Goal: Check status: Check status

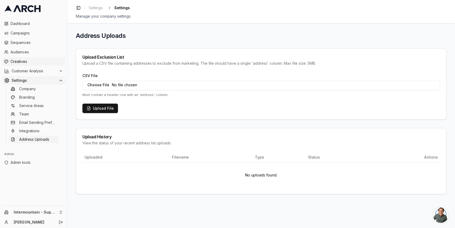
click at [35, 61] on span "Creatives" at bounding box center [37, 61] width 52 height 5
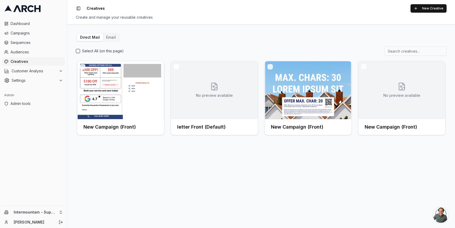
click at [109, 37] on button "Email" at bounding box center [111, 37] width 16 height 7
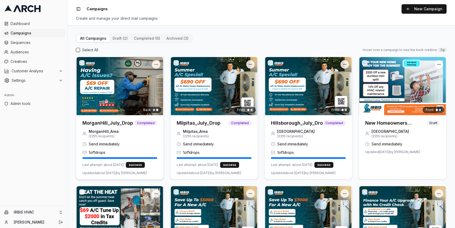
click at [121, 88] on img at bounding box center [119, 86] width 87 height 58
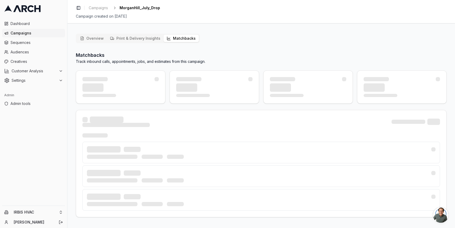
click at [174, 37] on button "Matchbacks" at bounding box center [180, 38] width 35 height 7
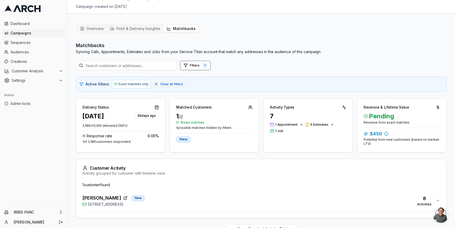
scroll to position [24, 0]
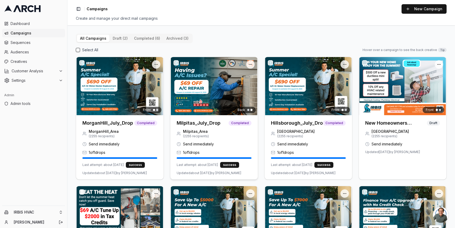
click at [197, 103] on img at bounding box center [213, 86] width 87 height 58
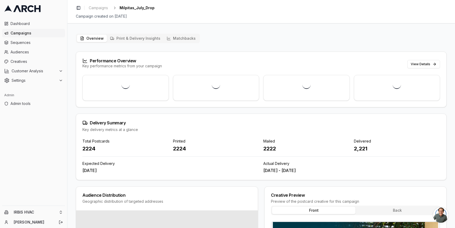
click at [179, 37] on button "Matchbacks" at bounding box center [180, 38] width 35 height 7
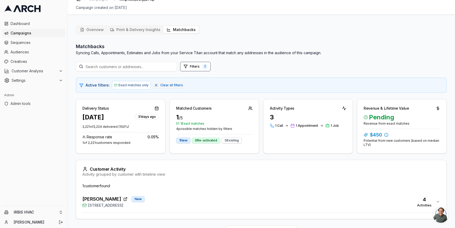
scroll to position [24, 0]
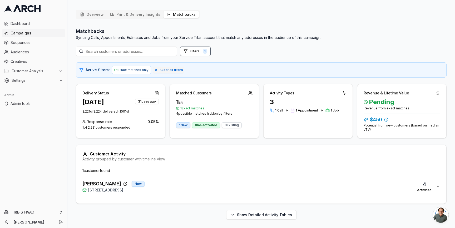
click at [178, 190] on div "Kathir Govind New 1549 Portola Drive, Milpitas, CA 95035 4 Activities" at bounding box center [258, 186] width 353 height 13
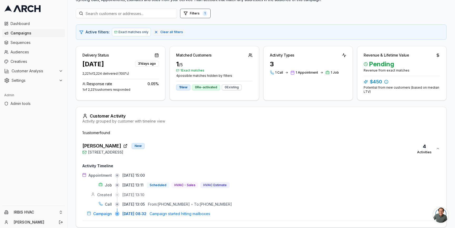
scroll to position [85, 0]
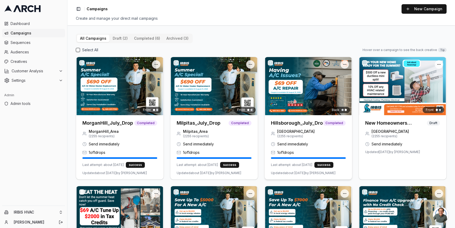
click at [299, 85] on img at bounding box center [307, 86] width 87 height 58
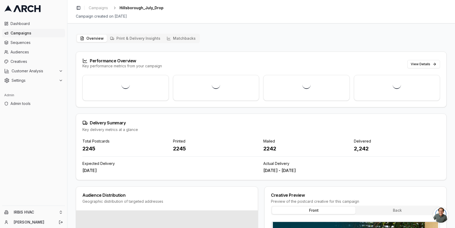
click at [185, 39] on button "Matchbacks" at bounding box center [180, 38] width 35 height 7
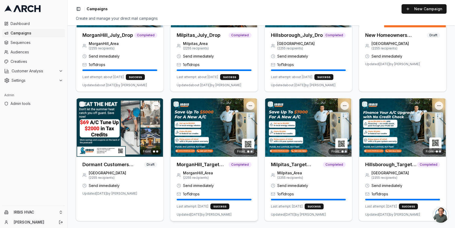
scroll to position [89, 0]
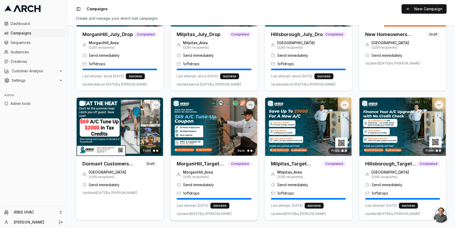
click at [204, 122] on img at bounding box center [213, 127] width 87 height 58
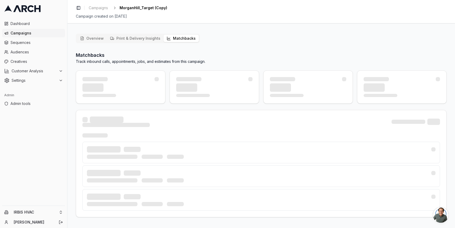
click at [167, 39] on icon "button" at bounding box center [168, 38] width 3 height 3
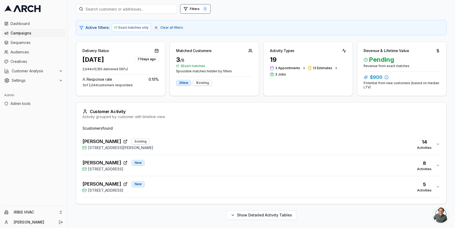
scroll to position [67, 0]
click at [192, 182] on div "Robert Benich New 1792 Pinecone Court, Morgan Hill, CA 95037 5 Activities" at bounding box center [258, 186] width 353 height 13
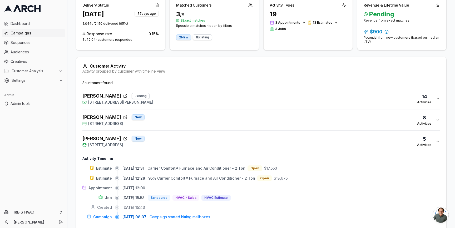
scroll to position [130, 0]
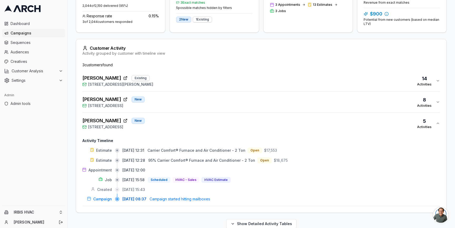
click at [194, 104] on div "Becky Hatakeyama New 16735 Fountain Avenue, Morgan Hill, CA 95037 8 Activities" at bounding box center [258, 102] width 353 height 13
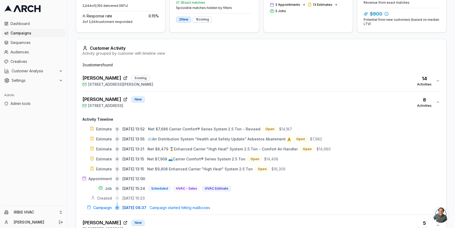
click at [196, 82] on div "Maria Martinez Existing 400 West Edmundson Avenue, Morgan Hill, CA 95037 14 Act…" at bounding box center [258, 80] width 353 height 13
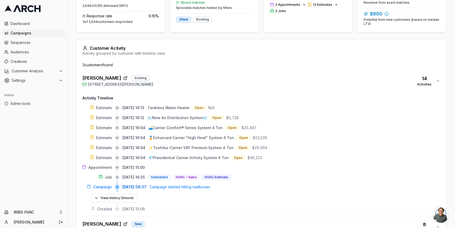
click at [196, 82] on div "Maria Martinez Existing 400 West Edmundson Avenue, Morgan Hill, CA 95037 14 Act…" at bounding box center [258, 80] width 353 height 13
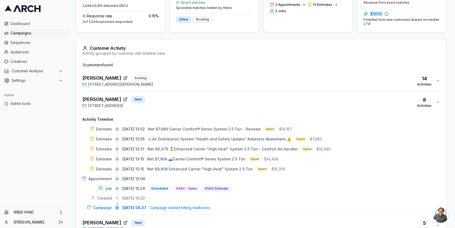
click at [190, 112] on button "Becky Hatakeyama New 16735 Fountain Avenue, Morgan Hill, CA 95037 8 Activities" at bounding box center [260, 102] width 357 height 21
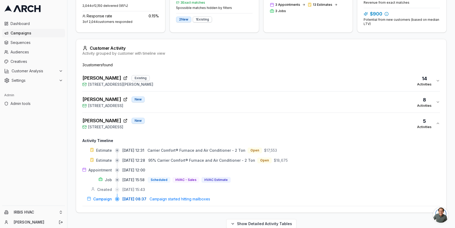
click at [190, 120] on div "Robert Benich New 1792 Pinecone Court, Morgan Hill, CA 95037 5 Activities" at bounding box center [258, 123] width 353 height 13
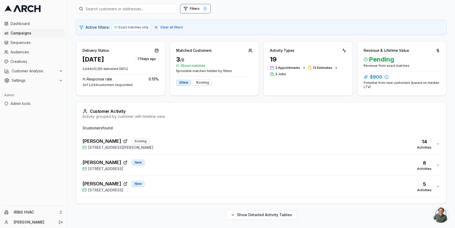
scroll to position [67, 0]
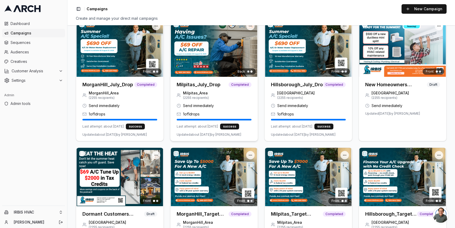
scroll to position [89, 0]
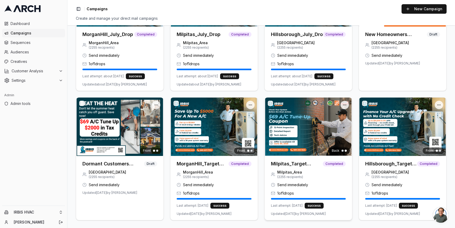
click at [286, 125] on img at bounding box center [307, 127] width 87 height 58
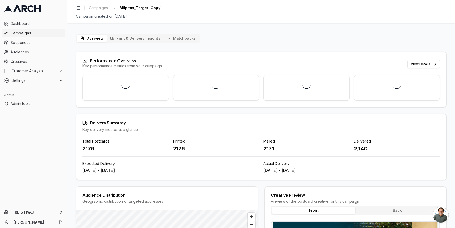
click at [180, 37] on button "Matchbacks" at bounding box center [180, 38] width 35 height 7
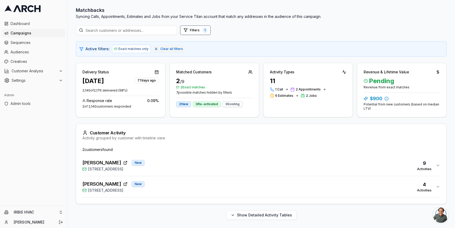
scroll to position [45, 0]
click at [183, 181] on div "Kathir Govind New 1549 Portola Drive, Milpitas, CA 95035 4 Activities" at bounding box center [258, 186] width 353 height 13
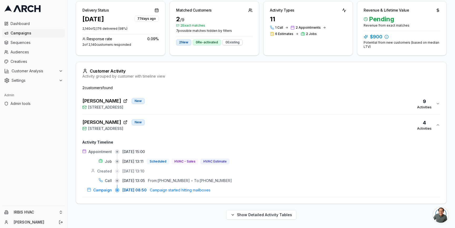
click at [188, 116] on button "Kathir Govind New 1549 Portola Drive, Milpitas, CA 95035 4 Activities" at bounding box center [260, 124] width 357 height 21
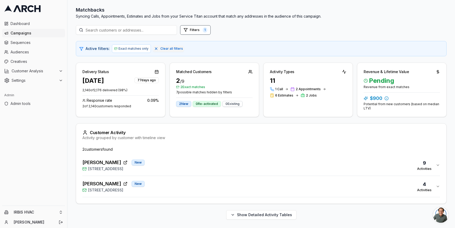
click at [180, 167] on div "Aswini Atibudhi New 1397 Yosemite Drive, Milpitas, CA 95035 9 Activities" at bounding box center [258, 165] width 353 height 13
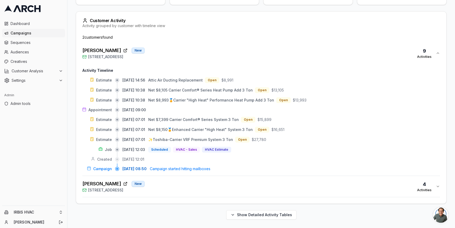
click at [177, 184] on div "Kathir Govind New 1549 Portola Drive, Milpitas, CA 95035 4 Activities" at bounding box center [258, 186] width 353 height 13
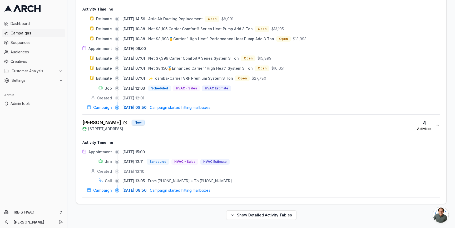
scroll to position [219, 0]
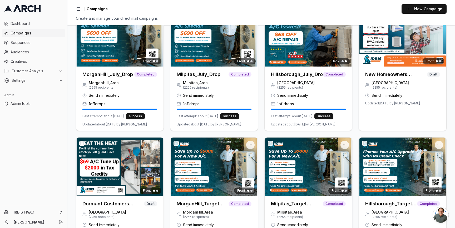
scroll to position [63, 0]
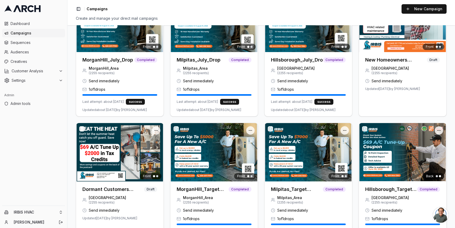
click at [384, 147] on div "Back" at bounding box center [402, 152] width 87 height 58
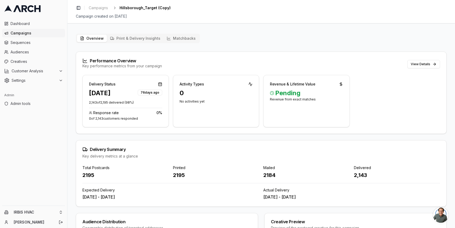
click at [183, 41] on button "Matchbacks" at bounding box center [180, 38] width 35 height 7
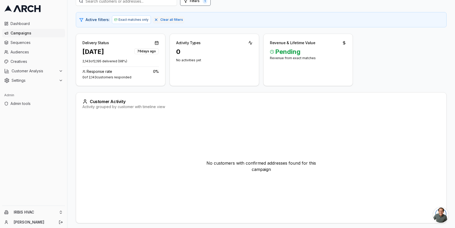
scroll to position [78, 0]
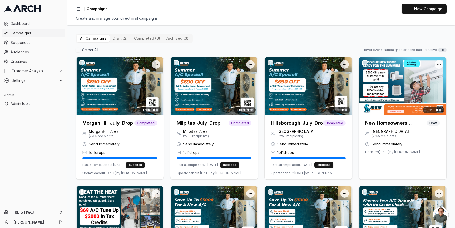
drag, startPoint x: 270, startPoint y: 41, endPoint x: 325, endPoint y: 3, distance: 67.2
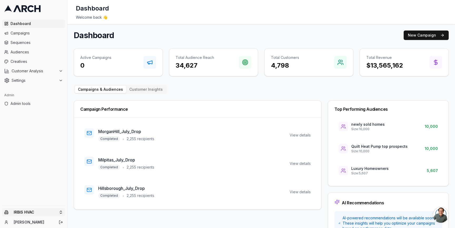
click at [60, 212] on html "Dashboard Campaigns Sequences Audiences Creatives Customer Analysis Settings Ad…" at bounding box center [227, 114] width 455 height 228
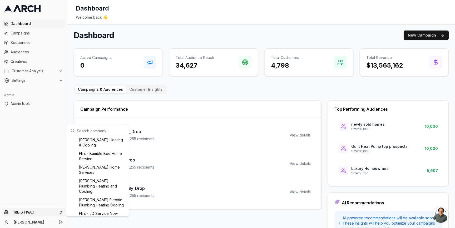
scroll to position [173, 0]
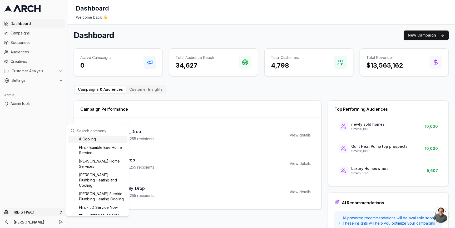
click at [88, 134] on input "text" at bounding box center [101, 130] width 48 height 11
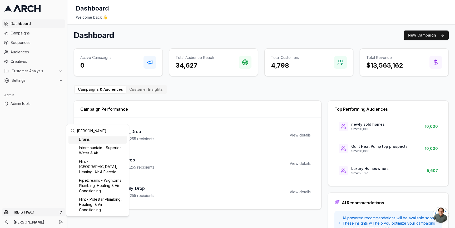
scroll to position [0, 0]
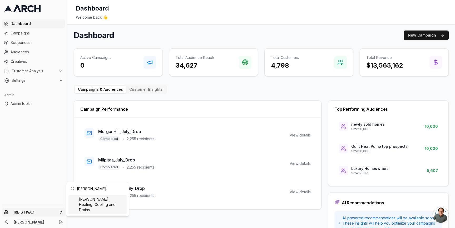
type input "peter levi"
click at [89, 205] on div "[PERSON_NAME], Heating, Cooling and Drains" at bounding box center [97, 204] width 58 height 19
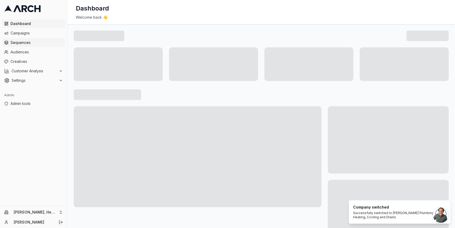
click at [48, 43] on span "Sequences" at bounding box center [37, 42] width 52 height 5
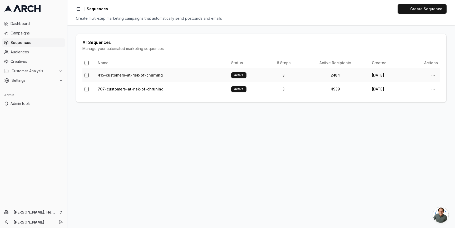
click at [111, 76] on link "415-customers-at-risk-of-churning" at bounding box center [130, 75] width 65 height 4
click at [125, 89] on link "707-customers-at-risk-of-chruning" at bounding box center [131, 89] width 66 height 4
click at [117, 74] on link "415-customers-at-risk-of-churning" at bounding box center [130, 75] width 65 height 4
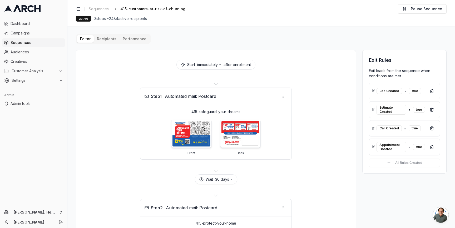
click at [77, 56] on div "Start immediately after enrollment Step 1 Automated mail: Postcard 415-safeguar…" at bounding box center [216, 224] width 280 height 348
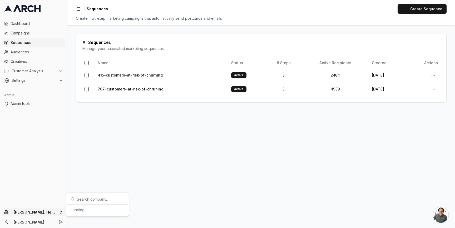
click at [62, 211] on html "Dashboard Campaigns Sequences Audiences Creatives Customer Analysis Settings Ad…" at bounding box center [227, 114] width 455 height 228
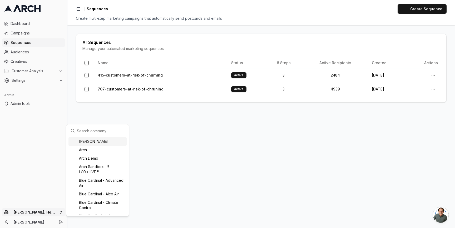
click at [88, 132] on input "text" at bounding box center [101, 130] width 48 height 11
click at [91, 142] on div "Albert Nahman" at bounding box center [97, 141] width 58 height 8
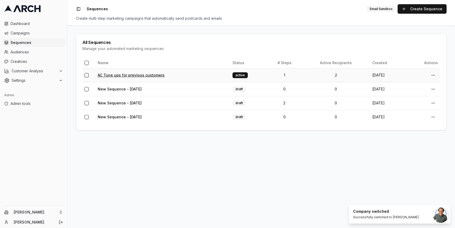
click at [120, 75] on link "AC Tune ups for previous customers" at bounding box center [131, 75] width 67 height 4
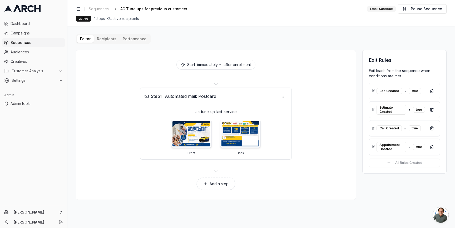
click at [59, 217] on div "Albert Nahman Jimmy DeLano" at bounding box center [33, 217] width 67 height 22
click at [60, 212] on html "Dashboard Campaigns Sequences Audiences Creatives Customer Analysis Settings Ad…" at bounding box center [227, 114] width 455 height 228
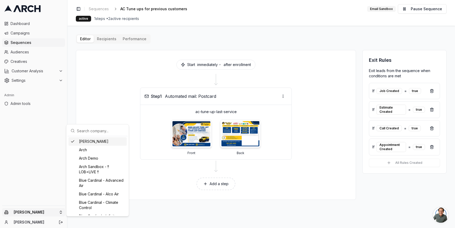
click at [86, 131] on input "text" at bounding box center [101, 130] width 48 height 11
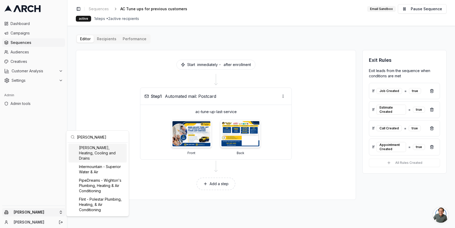
type input "peter"
click at [91, 152] on div "Peter Levi Plumbing, Heating, Cooling and Drains" at bounding box center [97, 153] width 58 height 19
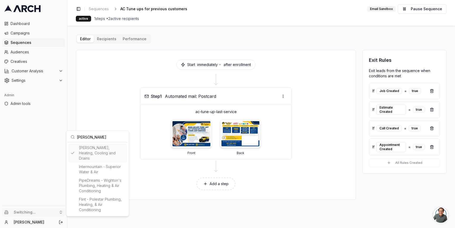
click at [33, 42] on html "Dashboard Campaigns Sequences Audiences Creatives Customer Analysis Settings Ad…" at bounding box center [227, 114] width 455 height 228
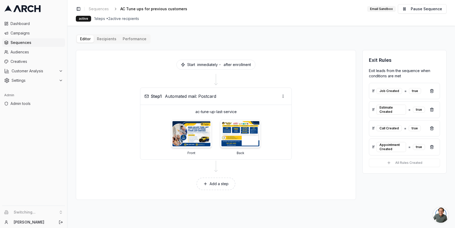
click at [30, 42] on span "Sequences" at bounding box center [37, 42] width 52 height 5
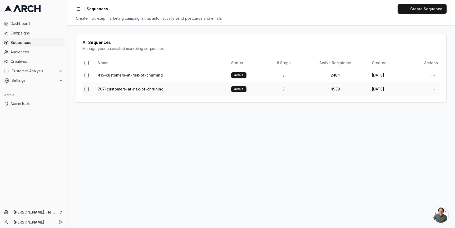
click at [118, 89] on link "707-customers-at-risk-of-chruning" at bounding box center [131, 89] width 66 height 4
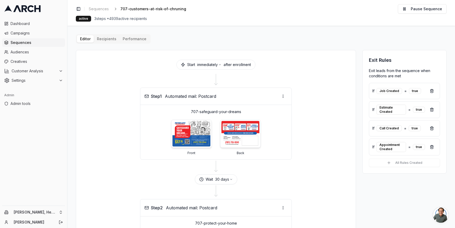
click at [74, 62] on main "Editor Recipients Performance Start immediately after enrollment Step 1 Automat…" at bounding box center [260, 127] width 387 height 202
click at [62, 210] on html "Dashboard Campaigns Sequences Audiences Creatives Customer Analysis Settings Ad…" at bounding box center [227, 114] width 455 height 228
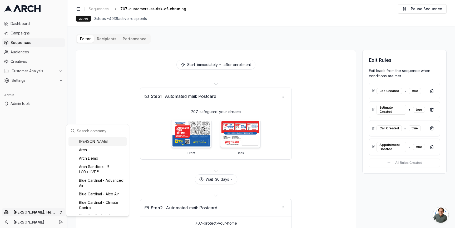
click at [85, 130] on input "text" at bounding box center [101, 130] width 48 height 11
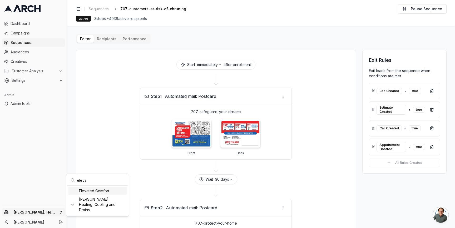
type input "eleva"
click at [96, 191] on div "Elevated Comfort" at bounding box center [97, 191] width 58 height 8
click at [28, 42] on html "Dashboard Campaigns Sequences Audiences Creatives Customer Analysis Settings Ad…" at bounding box center [227, 114] width 455 height 228
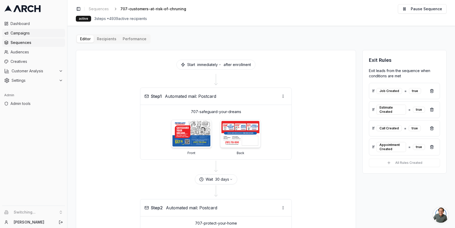
click at [29, 33] on span "Campaigns" at bounding box center [37, 33] width 52 height 5
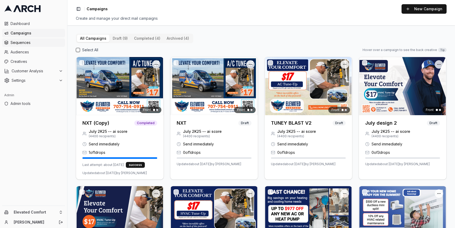
click at [29, 44] on span "Sequences" at bounding box center [37, 42] width 52 height 5
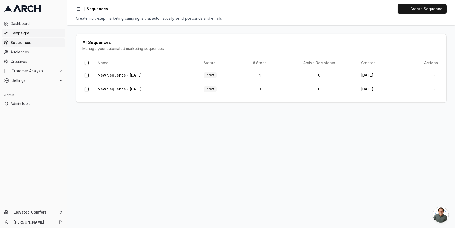
click at [34, 29] on link "Campaigns" at bounding box center [33, 33] width 63 height 8
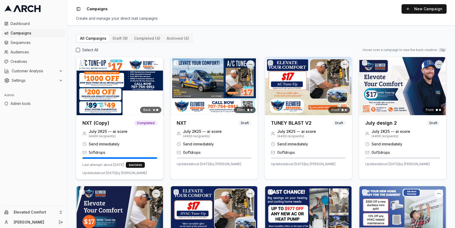
click at [115, 85] on img at bounding box center [119, 86] width 87 height 58
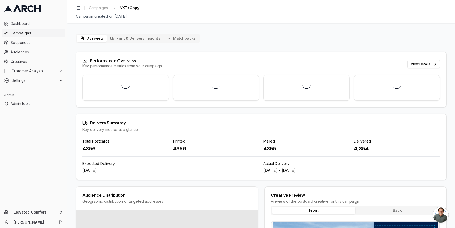
click at [172, 38] on button "Matchbacks" at bounding box center [180, 38] width 35 height 7
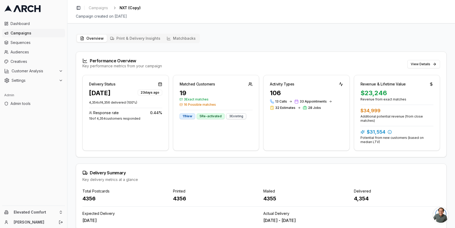
click at [177, 37] on button "Matchbacks" at bounding box center [180, 38] width 35 height 7
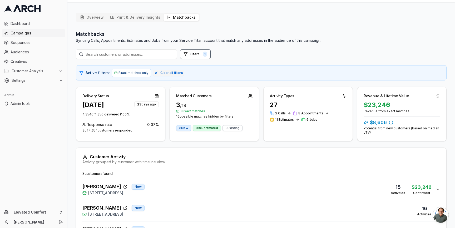
scroll to position [67, 0]
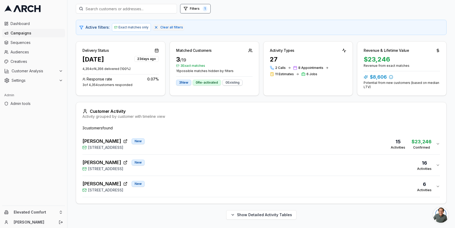
click at [161, 164] on div "PAUL SYDELL New 50 De Ford Drive, San Rafael, CA 94903 16 Activities" at bounding box center [258, 165] width 353 height 13
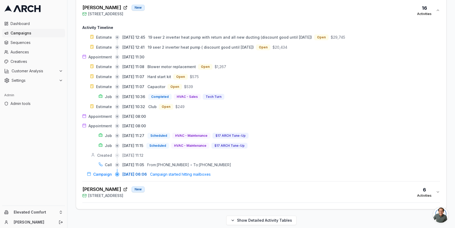
scroll to position [227, 0]
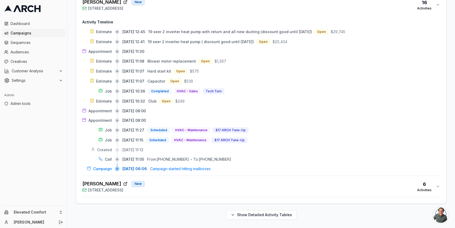
click at [167, 183] on div "Janey Moganam New 12 Glengreen St, Santa Rosa, CA 95409 6 Activities" at bounding box center [258, 186] width 353 height 13
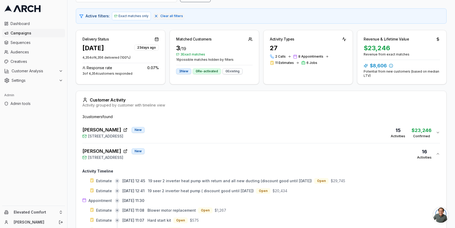
scroll to position [0, 0]
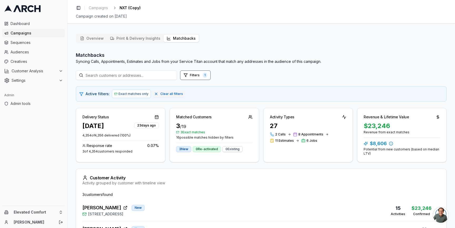
click at [95, 41] on button "Overview" at bounding box center [92, 38] width 30 height 7
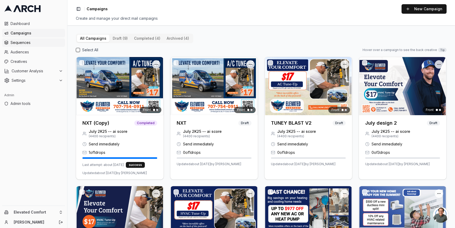
click at [39, 41] on span "Sequences" at bounding box center [37, 42] width 52 height 5
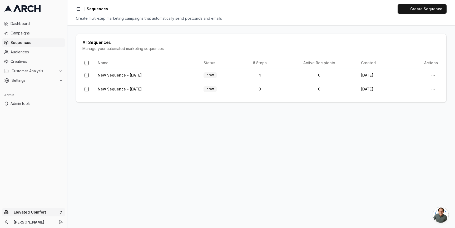
click at [57, 211] on html "Dashboard Campaigns Sequences Audiences Creatives Customer Analysis Settings Ad…" at bounding box center [227, 114] width 455 height 228
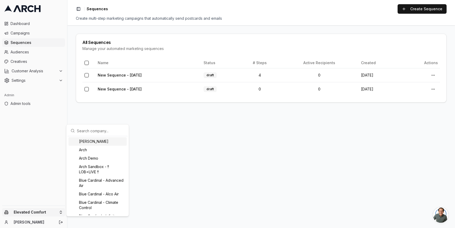
click at [89, 143] on div "Albert Nahman" at bounding box center [97, 141] width 58 height 8
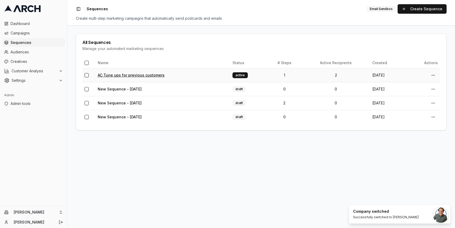
click at [130, 74] on link "AC Tune ups for previous customers" at bounding box center [131, 75] width 67 height 4
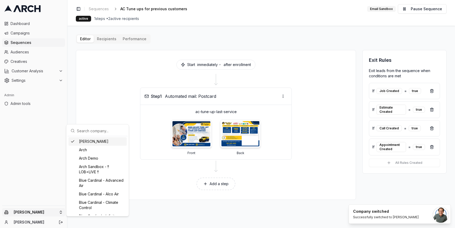
click at [59, 210] on html "Dashboard Campaigns Sequences Audiences Creatives Customer Analysis Settings Ad…" at bounding box center [227, 114] width 455 height 228
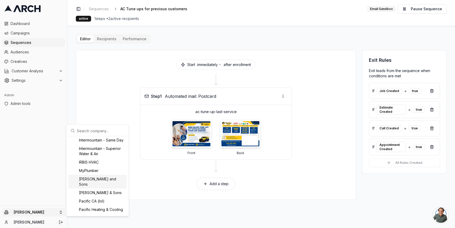
scroll to position [397, 0]
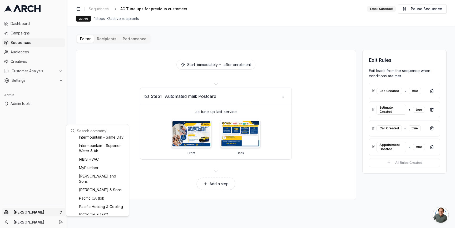
click at [93, 130] on input "text" at bounding box center [101, 130] width 48 height 11
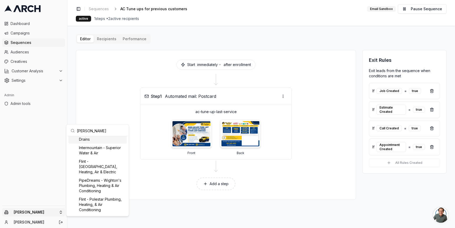
scroll to position [0, 0]
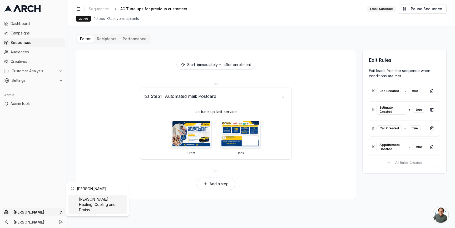
type input "peter levi"
click at [85, 203] on div "[PERSON_NAME], Heating, Cooling and Drains" at bounding box center [97, 204] width 58 height 19
click at [72, 116] on html "Dashboard Campaigns Sequences Audiences Creatives Customer Analysis Settings Ad…" at bounding box center [227, 114] width 455 height 228
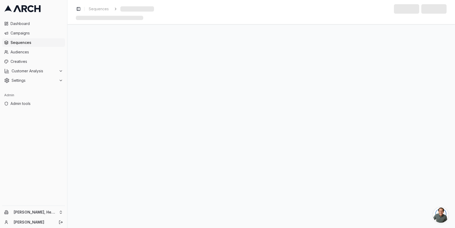
click at [39, 42] on span "Sequences" at bounding box center [37, 42] width 52 height 5
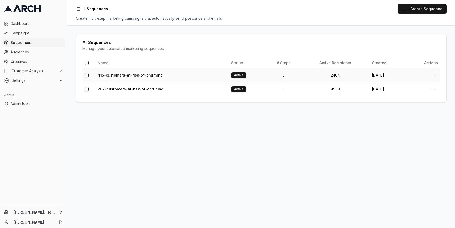
click at [120, 76] on link "415-customers-at-risk-of-churning" at bounding box center [130, 75] width 65 height 4
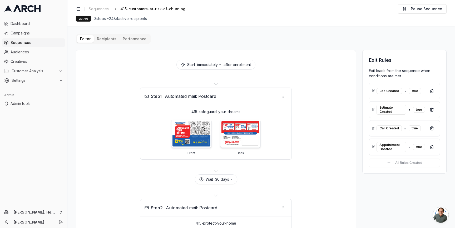
click at [96, 78] on div at bounding box center [215, 80] width 267 height 15
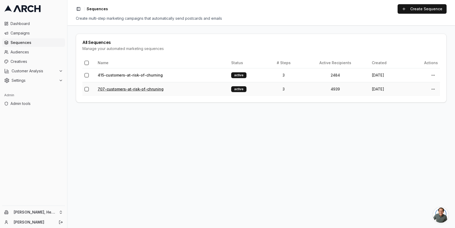
click at [126, 89] on link "707-customers-at-risk-of-chruning" at bounding box center [131, 89] width 66 height 4
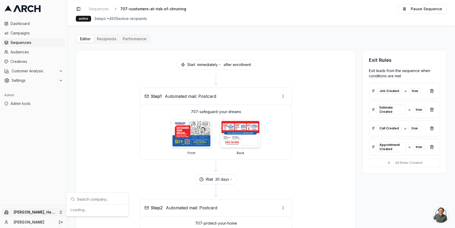
click at [61, 213] on html "Dashboard Campaigns Sequences Audiences Creatives Customer Analysis Settings Ad…" at bounding box center [227, 114] width 455 height 228
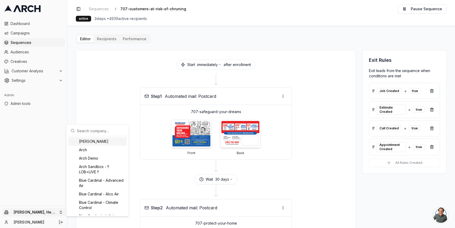
click at [92, 131] on input "text" at bounding box center [101, 130] width 48 height 11
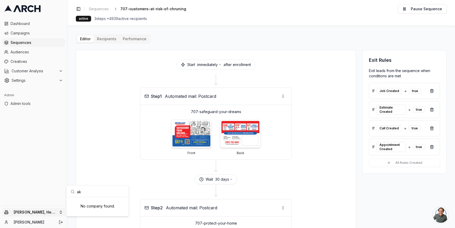
type input "a"
type input "katherine"
type input "pacific"
click at [93, 211] on div "Pacific Heating & Cooling" at bounding box center [97, 210] width 58 height 8
click at [34, 34] on html "Dashboard Campaigns Sequences Audiences Creatives Customer Analysis Settings Ad…" at bounding box center [227, 114] width 455 height 228
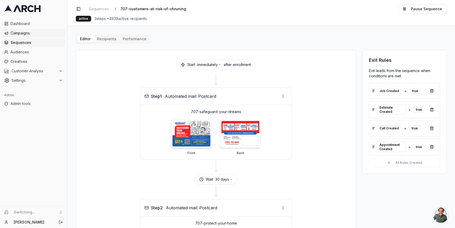
click at [33, 33] on span "Campaigns" at bounding box center [37, 33] width 52 height 5
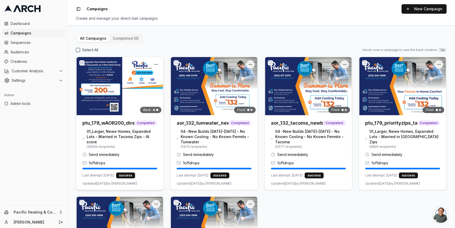
click at [125, 90] on img at bounding box center [119, 86] width 87 height 58
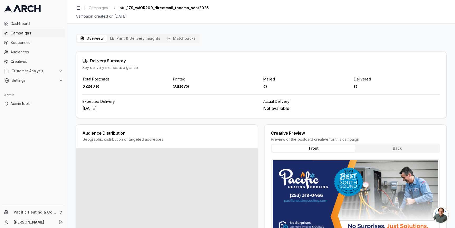
click at [141, 38] on button "Print & Delivery Insights" at bounding box center [135, 38] width 57 height 7
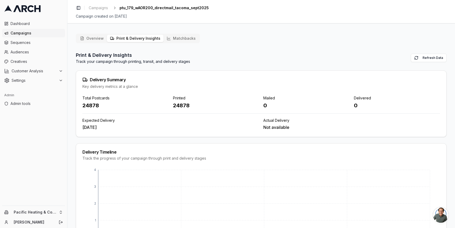
scroll to position [38, 0]
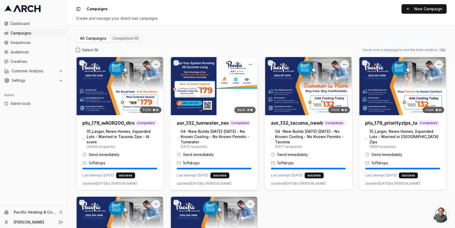
click at [211, 96] on img at bounding box center [213, 86] width 87 height 58
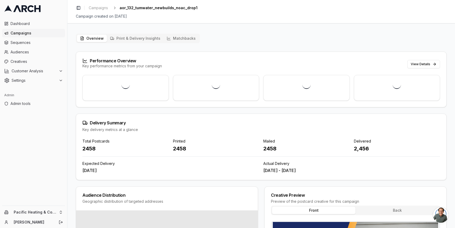
click at [132, 36] on button "Print & Delivery Insights" at bounding box center [135, 38] width 57 height 7
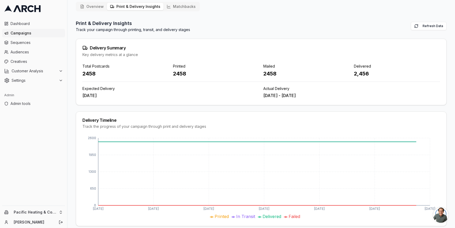
scroll to position [38, 0]
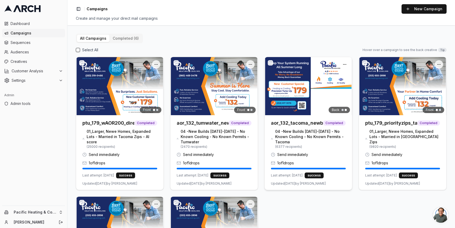
click at [302, 103] on img at bounding box center [307, 86] width 87 height 58
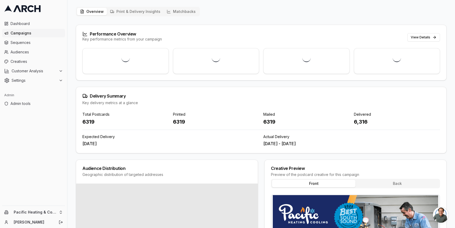
scroll to position [38, 0]
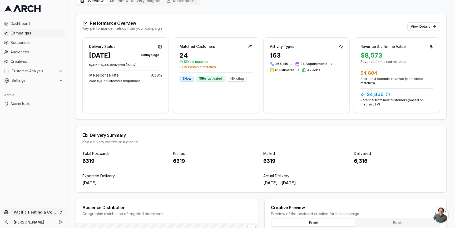
click at [61, 210] on html "Dashboard Campaigns Sequences Audiences Creatives Customer Analysis Settings Ad…" at bounding box center [227, 114] width 455 height 228
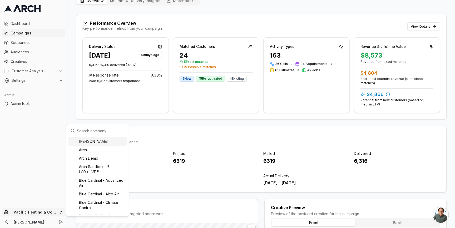
click at [88, 130] on input "text" at bounding box center [101, 130] width 48 height 11
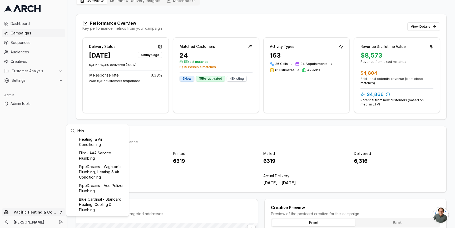
scroll to position [0, 0]
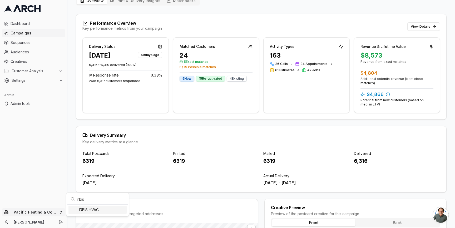
type input "irbis"
click at [92, 211] on div "IRBIS HVAC" at bounding box center [97, 210] width 58 height 8
click at [72, 125] on html "Dashboard Campaigns Sequences Audiences Creatives Customer Analysis Settings Ad…" at bounding box center [227, 114] width 455 height 228
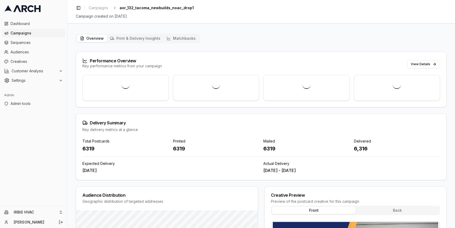
click at [33, 36] on link "Campaigns" at bounding box center [33, 33] width 63 height 8
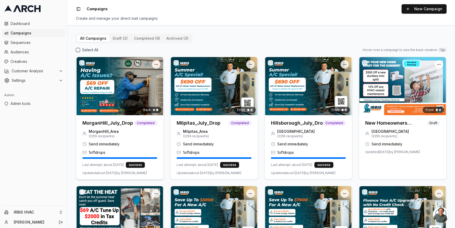
click at [99, 81] on img at bounding box center [119, 86] width 87 height 58
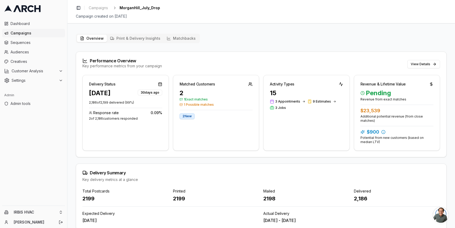
click at [128, 61] on div "Performance Overview" at bounding box center [121, 60] width 79 height 5
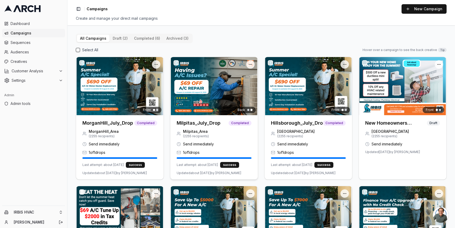
click at [197, 80] on img at bounding box center [213, 86] width 87 height 58
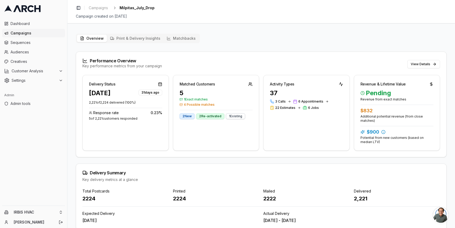
click at [142, 42] on button "Print & Delivery Insights" at bounding box center [135, 38] width 57 height 7
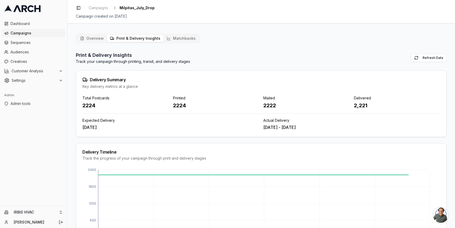
click at [91, 36] on button "Overview" at bounding box center [92, 38] width 30 height 7
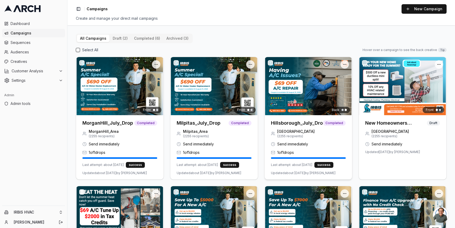
click at [287, 103] on img at bounding box center [307, 86] width 87 height 58
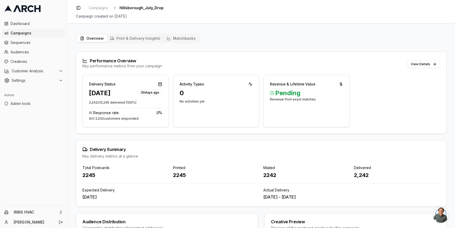
click at [77, 67] on div "Performance Overview Key performance metrics from your campaign View Details" at bounding box center [261, 63] width 370 height 23
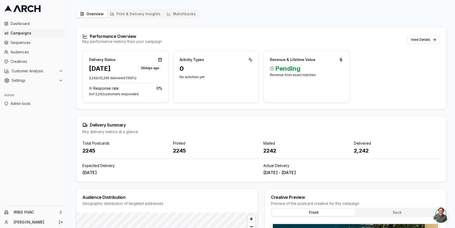
scroll to position [22, 0]
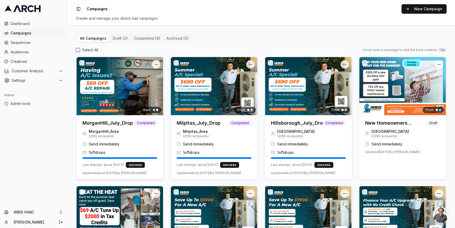
click at [110, 90] on div "Back" at bounding box center [119, 86] width 87 height 58
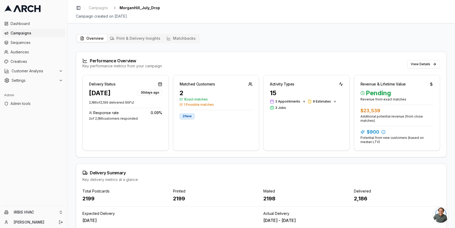
click at [91, 199] on div "2199" at bounding box center [125, 198] width 86 height 7
click at [90, 199] on div "2199" at bounding box center [125, 198] width 86 height 7
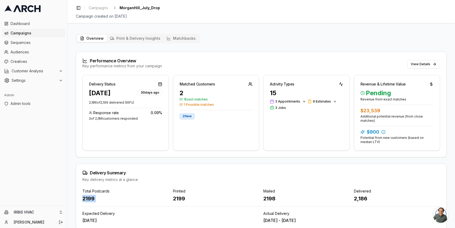
click at [90, 199] on div "2199" at bounding box center [125, 198] width 86 height 7
click at [99, 192] on div "Total Postcards" at bounding box center [125, 191] width 86 height 5
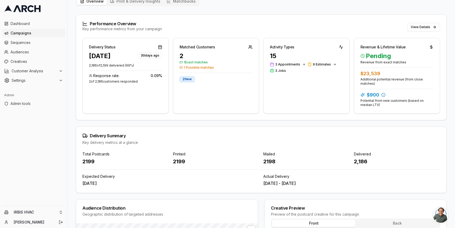
scroll to position [41, 0]
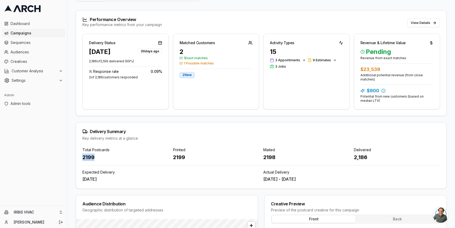
drag, startPoint x: 95, startPoint y: 158, endPoint x: 83, endPoint y: 157, distance: 12.4
click at [83, 157] on div "2199" at bounding box center [125, 157] width 86 height 7
click at [88, 155] on div "2199" at bounding box center [125, 157] width 86 height 7
click at [89, 157] on div "2199" at bounding box center [125, 157] width 86 height 7
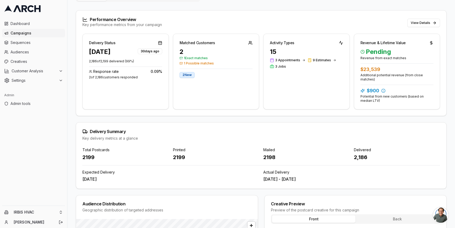
click at [99, 123] on div "Delivery Summary Key delivery metrics at a glance" at bounding box center [261, 135] width 370 height 25
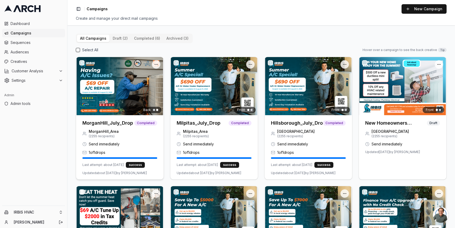
click at [122, 102] on img at bounding box center [119, 86] width 87 height 58
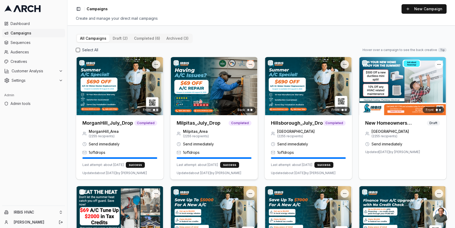
click at [183, 102] on div "Back" at bounding box center [213, 86] width 87 height 58
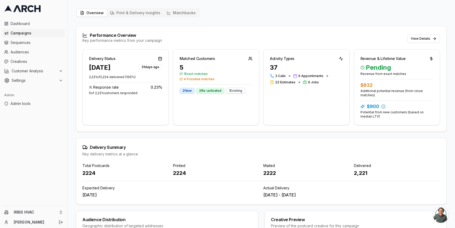
scroll to position [31, 0]
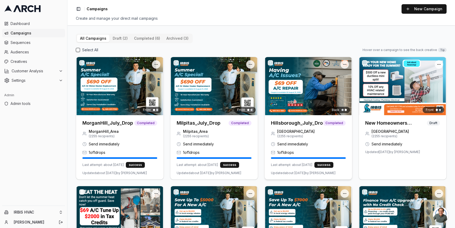
click at [285, 88] on img at bounding box center [307, 86] width 87 height 58
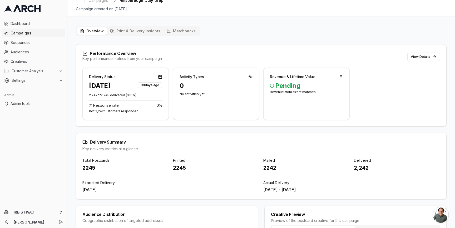
scroll to position [8, 0]
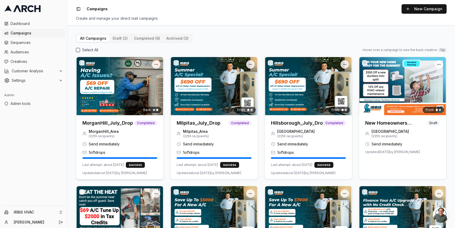
click at [117, 100] on img at bounding box center [119, 86] width 87 height 58
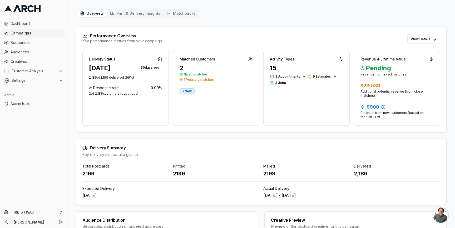
scroll to position [26, 0]
click at [104, 165] on div "Total Postcards" at bounding box center [125, 165] width 86 height 5
copy div "Total Postcards"
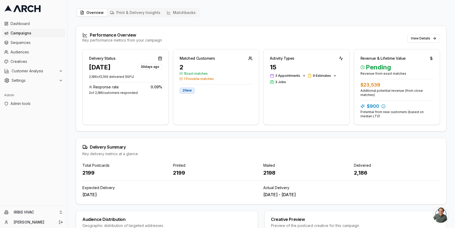
click at [115, 75] on p "2,186 of 2,199 delivered ( 99 %)" at bounding box center [125, 77] width 73 height 4
copy p "delivered"
